Goal: Check status: Check status

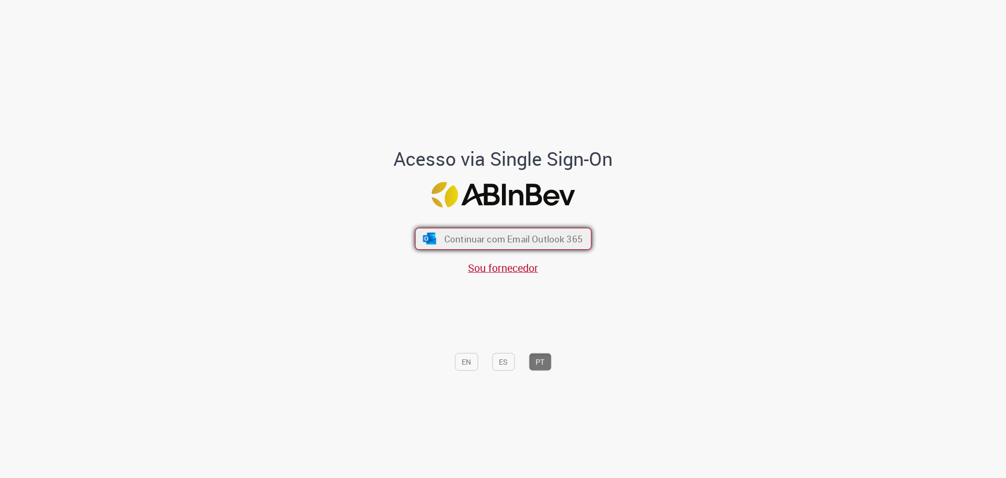
click at [484, 242] on span "Continuar com Email Outlook 365" at bounding box center [513, 238] width 138 height 12
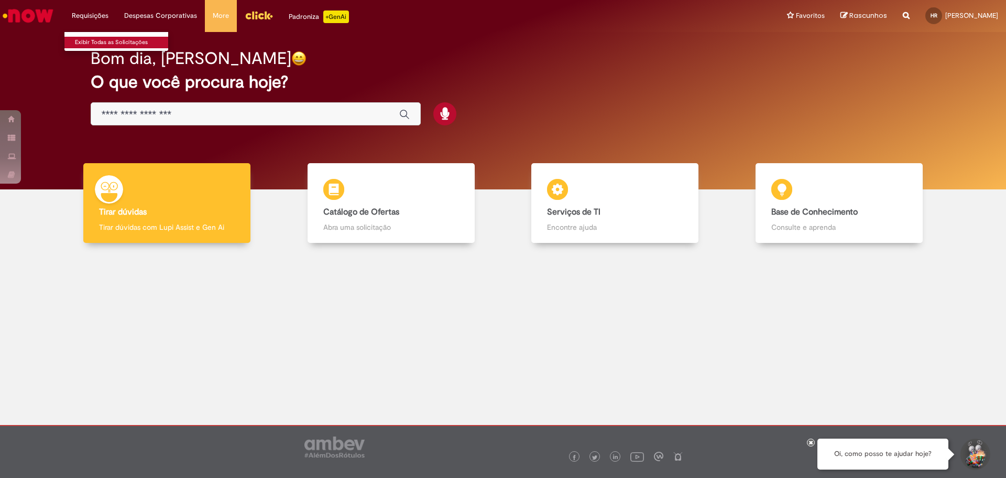
click at [107, 44] on link "Exibir Todas as Solicitações" at bounding box center [121, 43] width 115 height 12
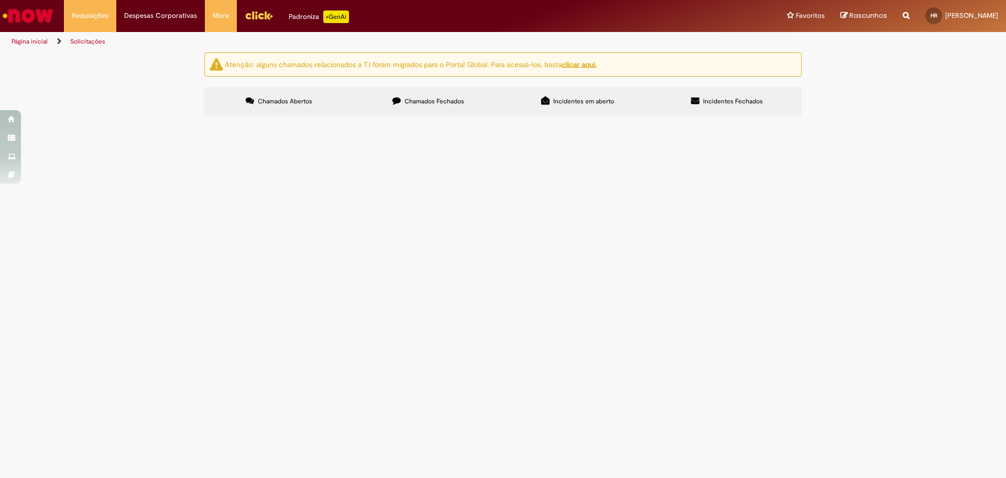
click at [407, 100] on span "Chamados Fechados" at bounding box center [435, 101] width 60 height 8
click at [0, 0] on link "2" at bounding box center [0, 0] width 0 height 0
click at [0, 0] on link "1" at bounding box center [0, 0] width 0 height 0
click at [0, 0] on link "2" at bounding box center [0, 0] width 0 height 0
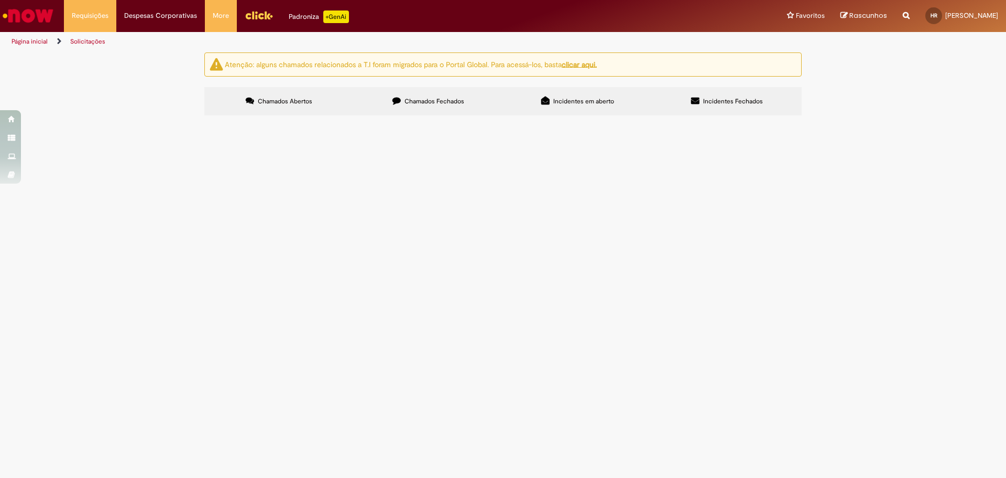
scroll to position [0, 0]
click at [32, 19] on img "Ir para a Homepage" at bounding box center [28, 15] width 54 height 21
